Goal: Task Accomplishment & Management: Manage account settings

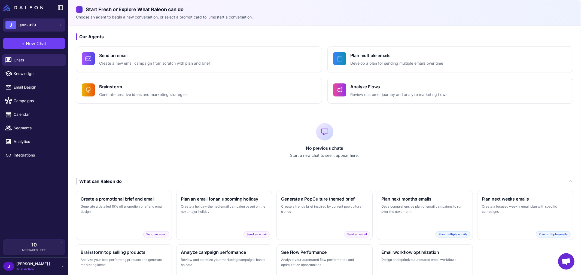
click at [45, 21] on button "J json-929" at bounding box center [34, 25] width 62 height 13
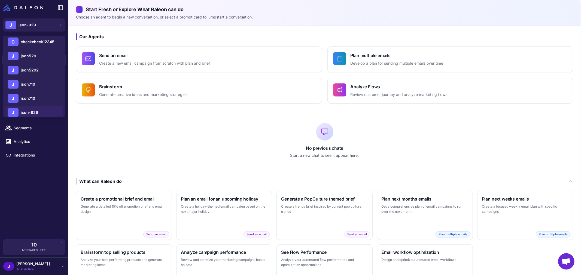
scroll to position [135, 0]
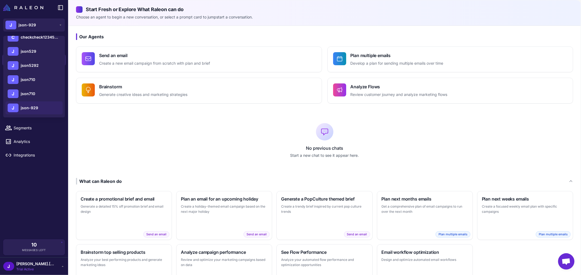
click at [220, 18] on p "Choose an agent to begin a new conversation, or select a prompt card to jumpsta…" at bounding box center [324, 17] width 497 height 6
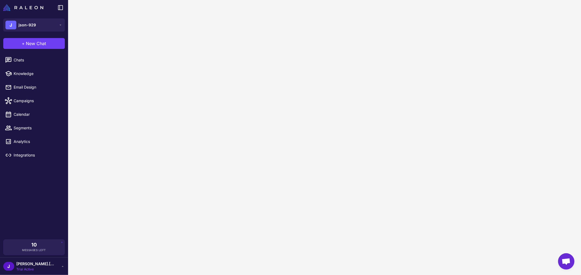
click at [64, 262] on div "J jason.dudley Trial Active" at bounding box center [34, 266] width 62 height 11
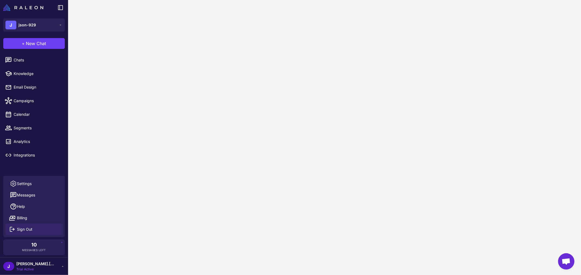
click at [28, 227] on span "Sign Out" at bounding box center [25, 230] width 16 height 6
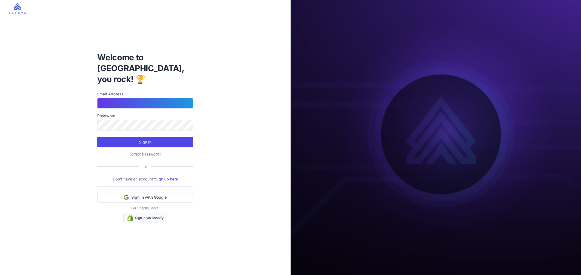
type input "**********"
click at [155, 137] on button "Sign In" at bounding box center [145, 142] width 96 height 10
